Goal: Check status: Check status

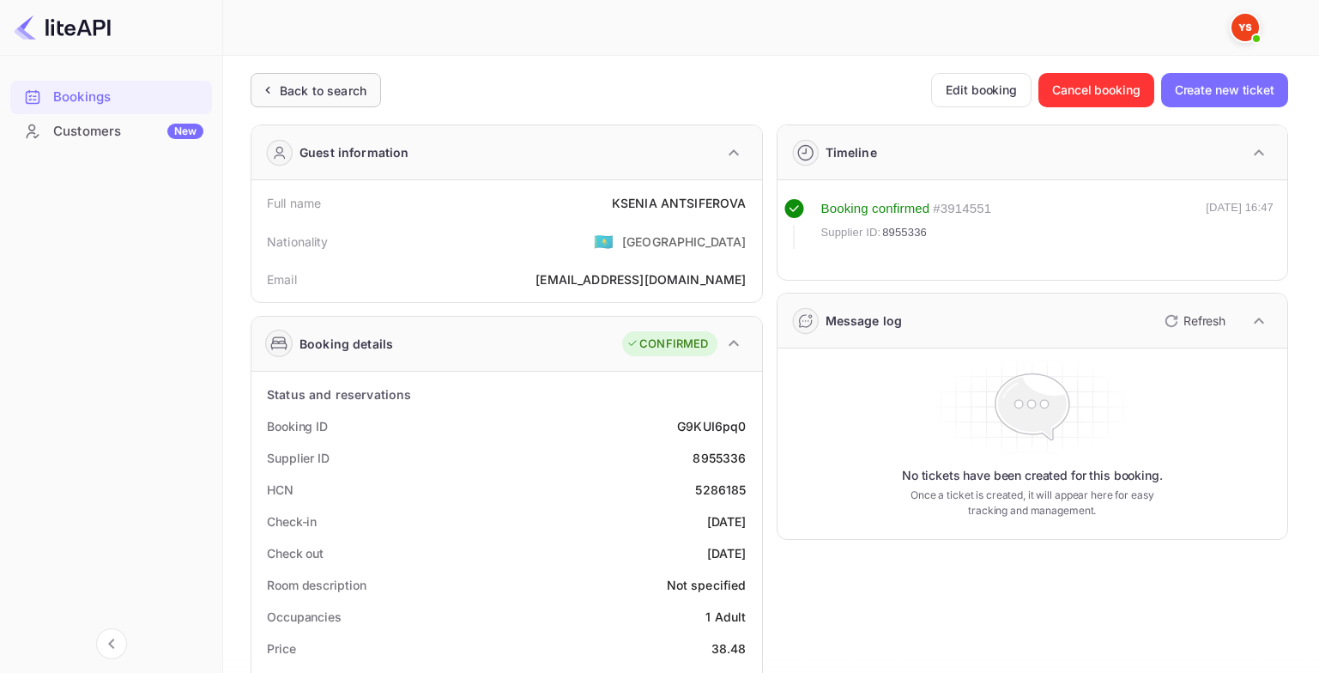
click at [361, 99] on div "Back to search" at bounding box center [323, 91] width 87 height 18
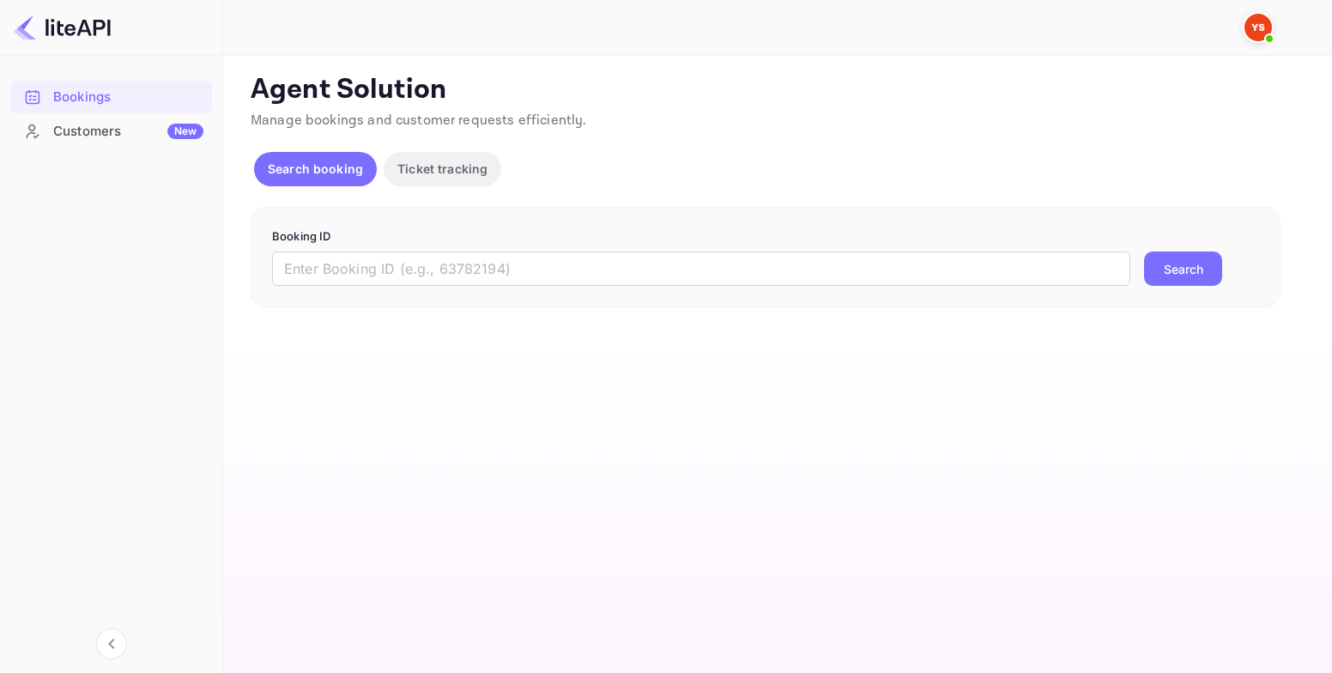
click at [157, 135] on div "Customers New" at bounding box center [128, 132] width 150 height 20
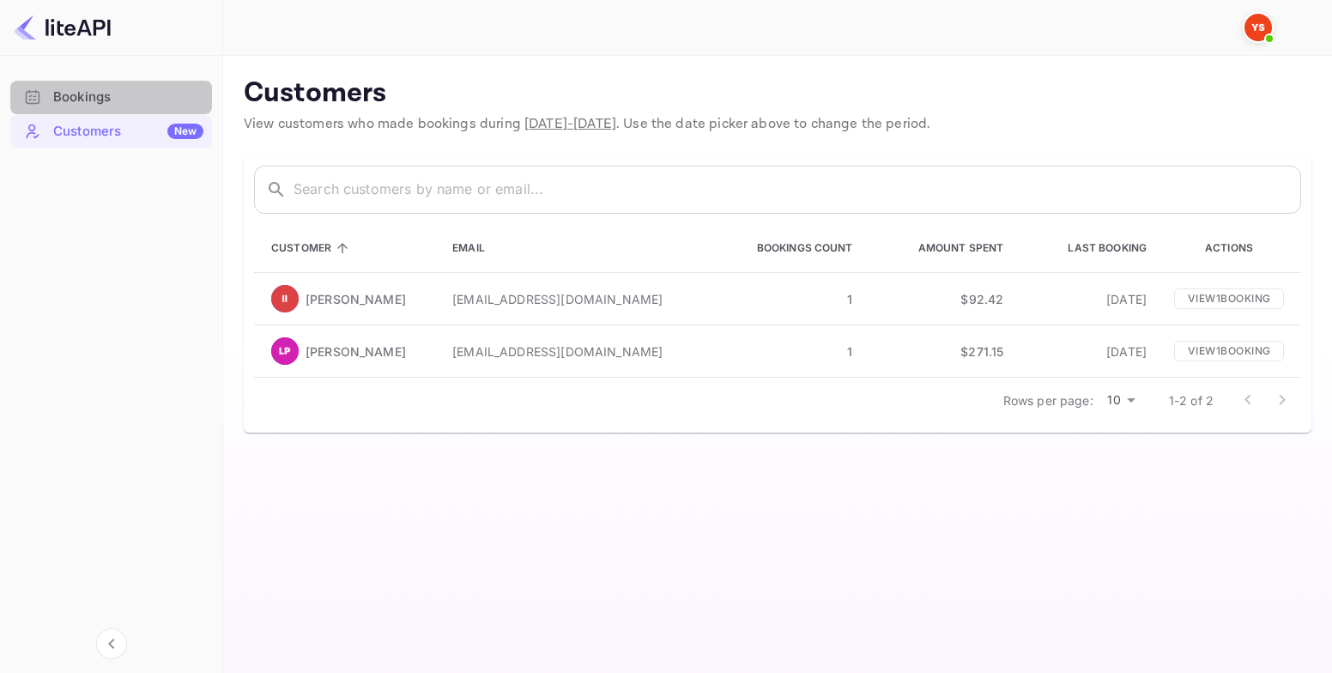
click at [107, 99] on div "Bookings" at bounding box center [128, 98] width 150 height 20
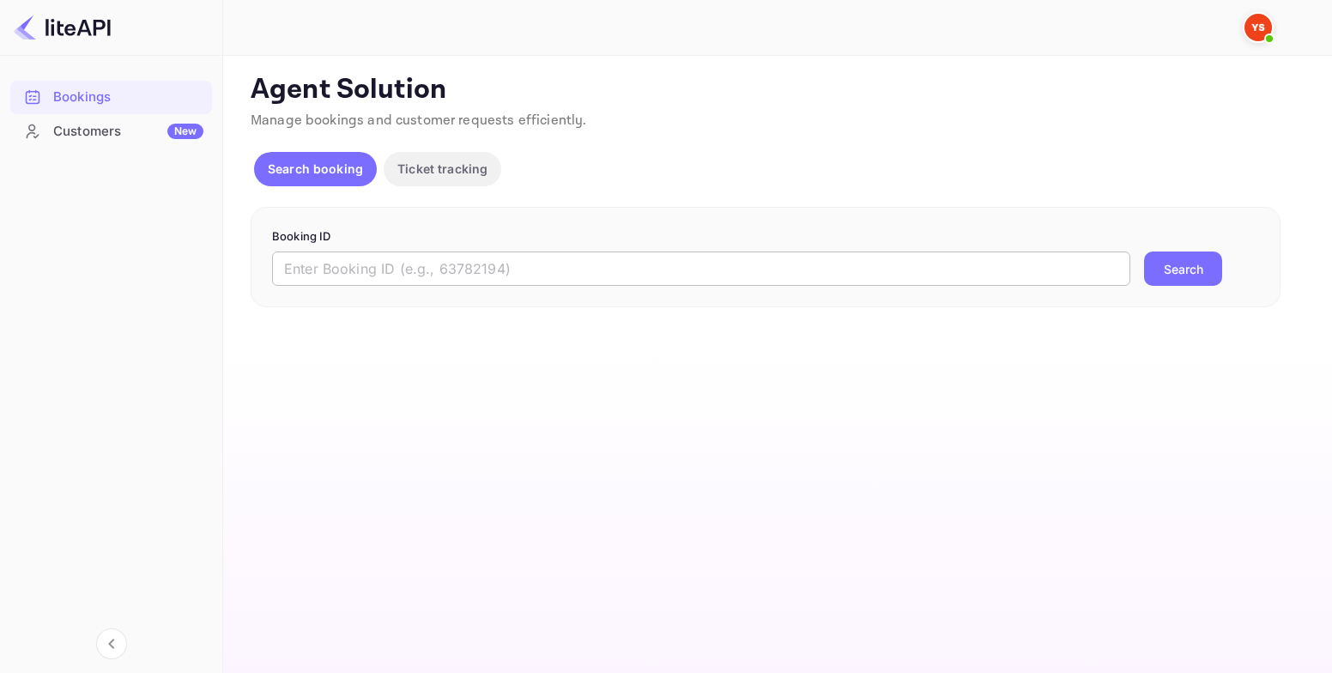
click at [464, 270] on input "text" at bounding box center [701, 269] width 858 height 34
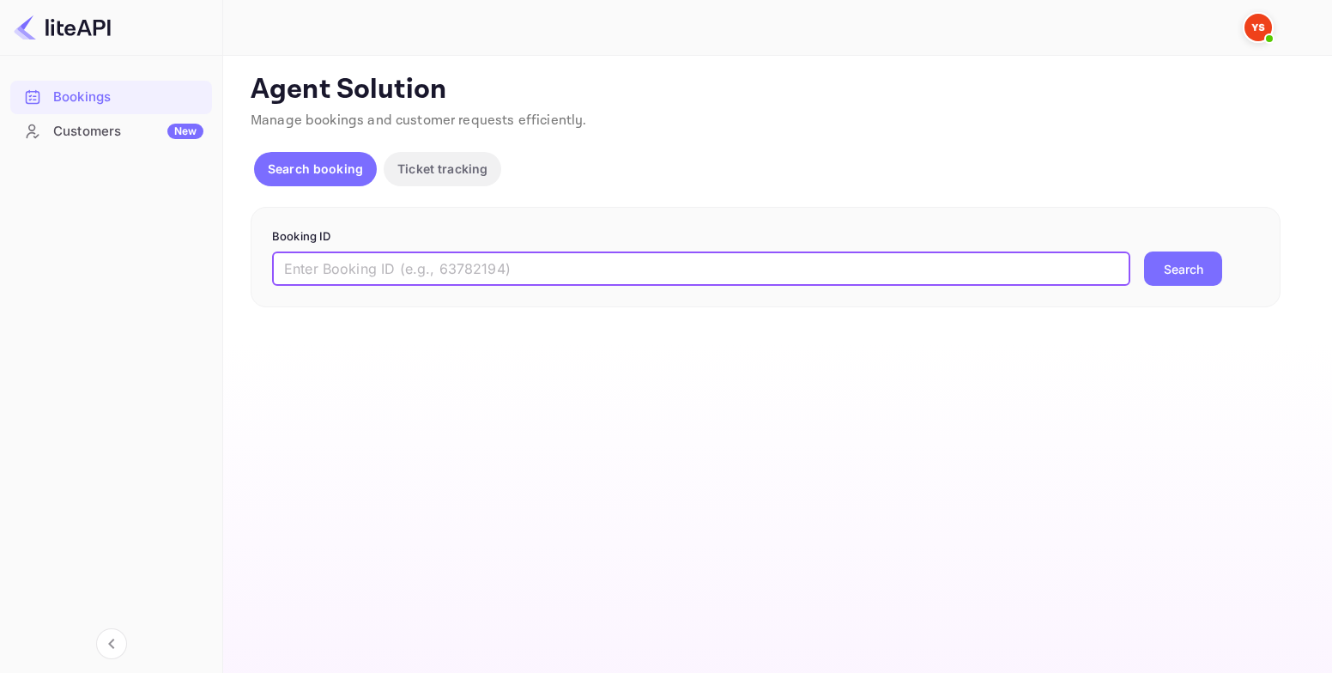
paste input "9204865"
type input "9204865"
click at [1196, 270] on button "Search" at bounding box center [1183, 269] width 78 height 34
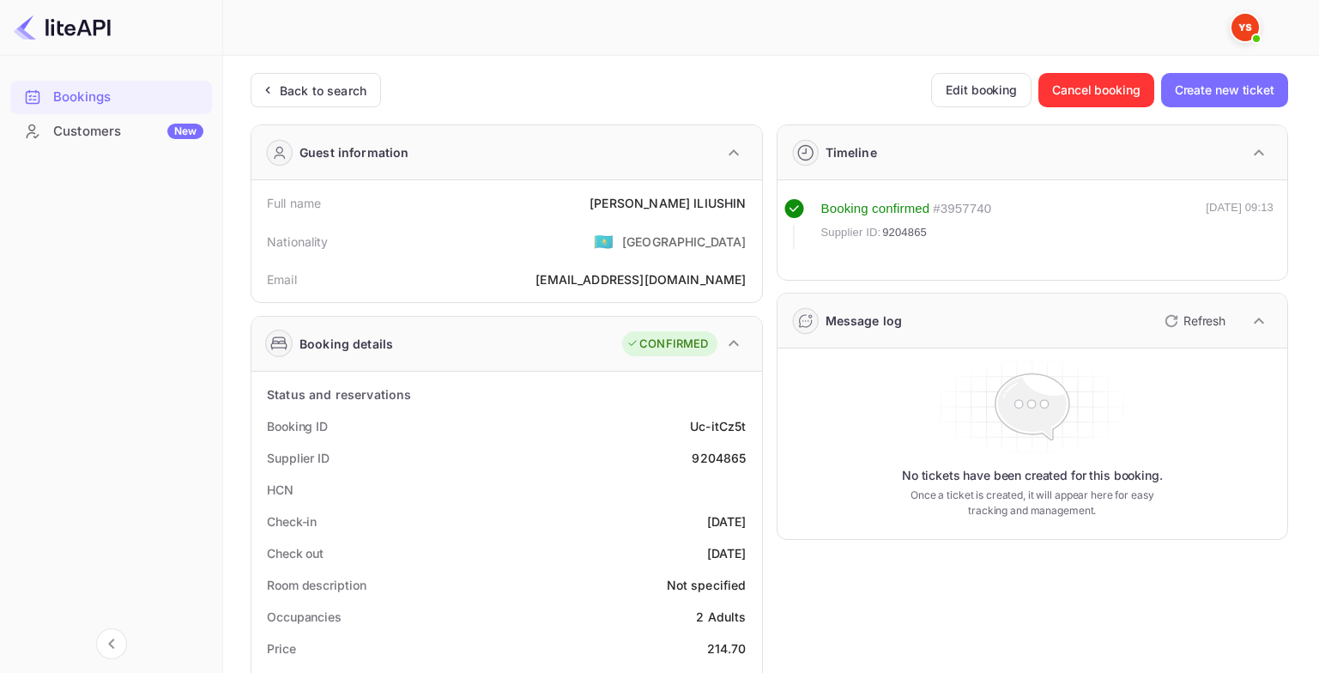
drag, startPoint x: 611, startPoint y: 198, endPoint x: 748, endPoint y: 206, distance: 136.7
click at [743, 205] on div "[PERSON_NAME]" at bounding box center [668, 203] width 156 height 18
click at [734, 203] on div "[PERSON_NAME]" at bounding box center [668, 203] width 156 height 18
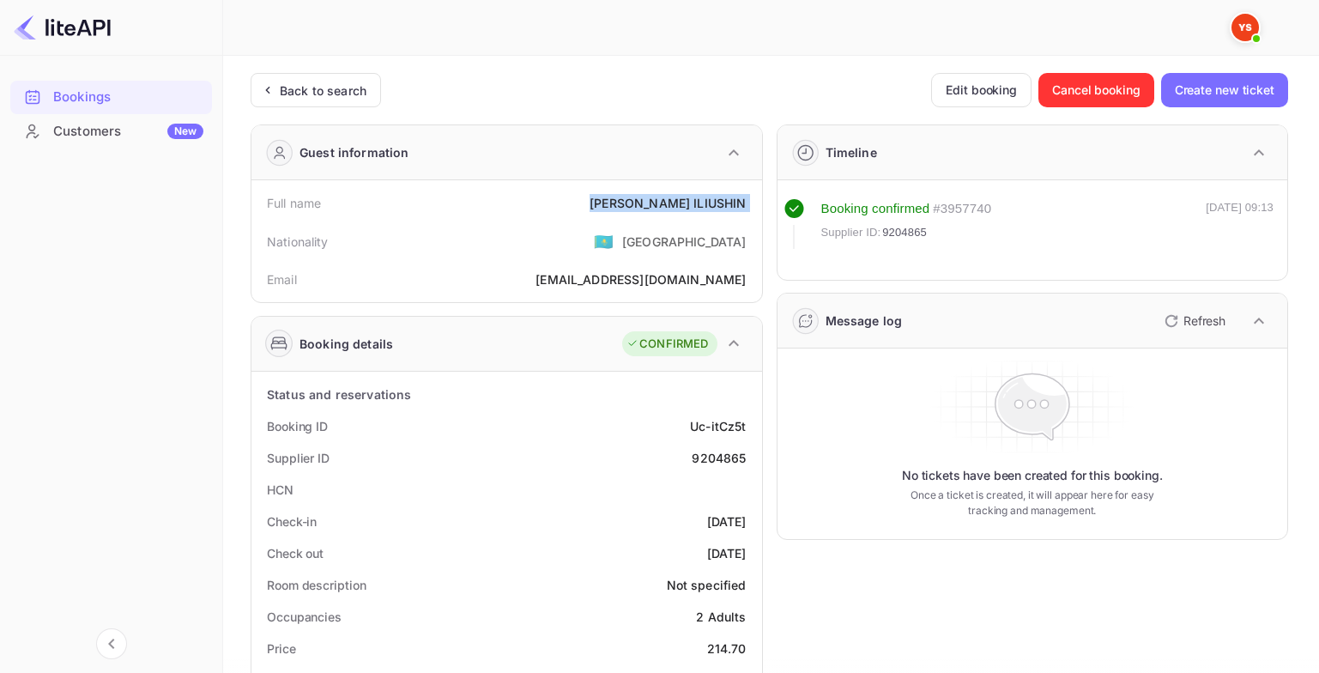
click at [734, 203] on div "[PERSON_NAME]" at bounding box center [668, 203] width 156 height 18
copy div "[PERSON_NAME]"
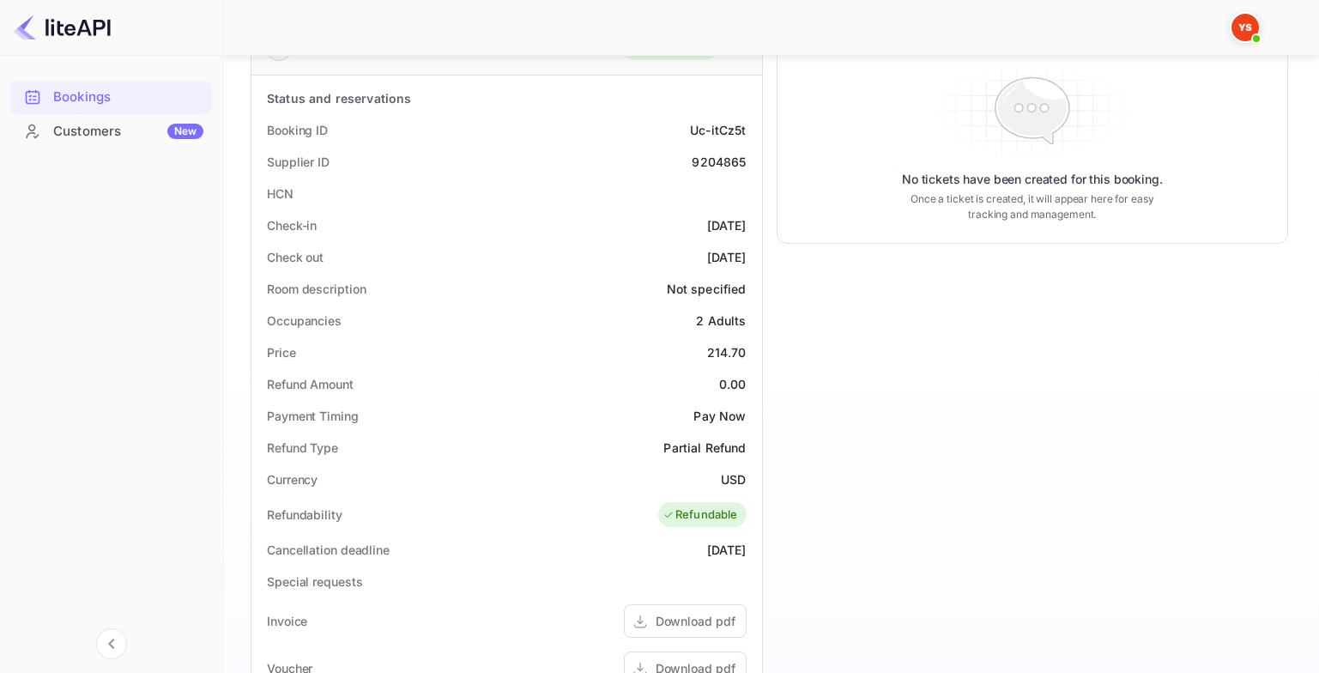
scroll to position [343, 0]
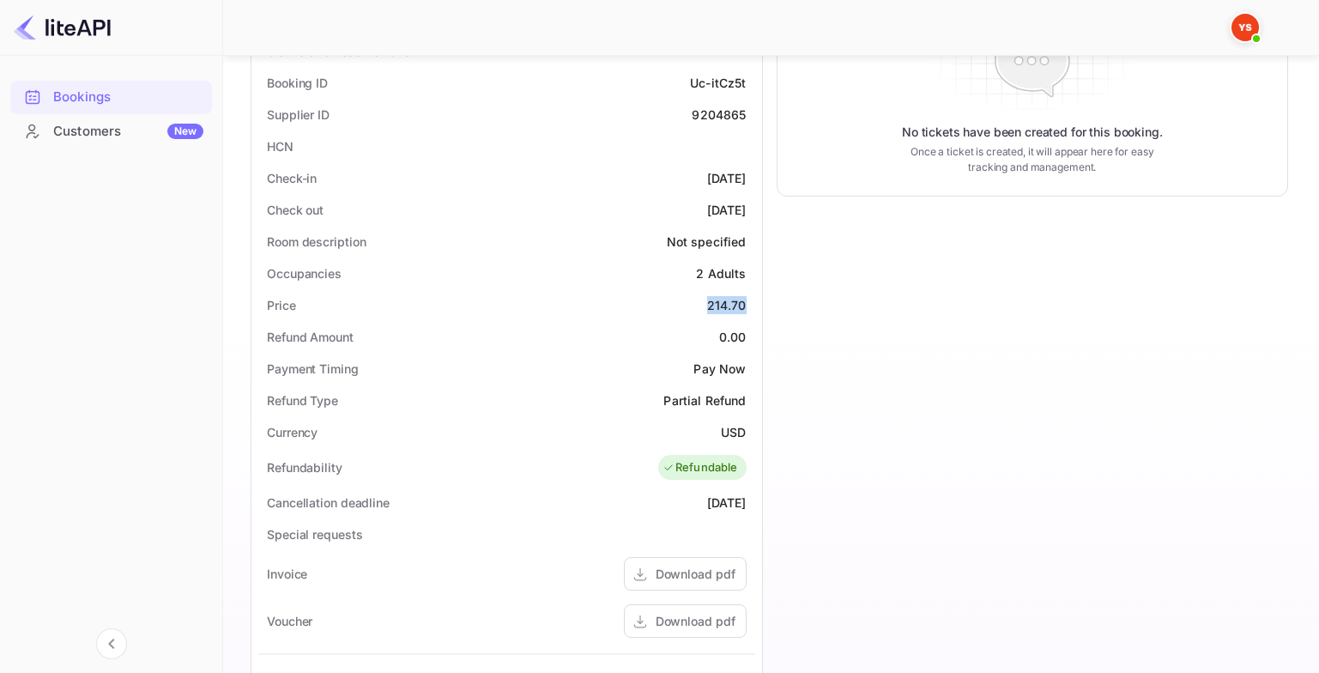
drag, startPoint x: 710, startPoint y: 305, endPoint x: 752, endPoint y: 303, distance: 42.1
click at [752, 303] on div "Price 214.70" at bounding box center [506, 305] width 497 height 32
copy div "214.70"
